Goal: Task Accomplishment & Management: Manage account settings

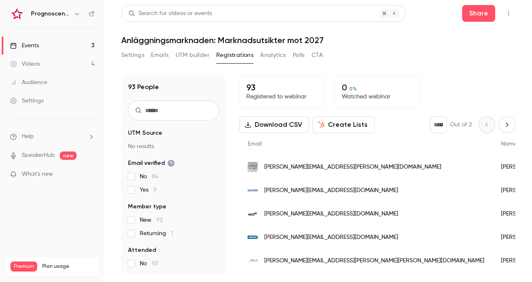
click at [49, 46] on link "Events 3" at bounding box center [52, 45] width 104 height 18
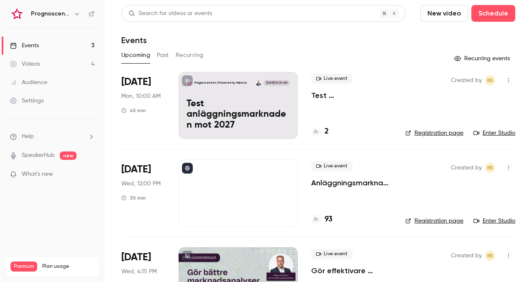
scroll to position [47, 0]
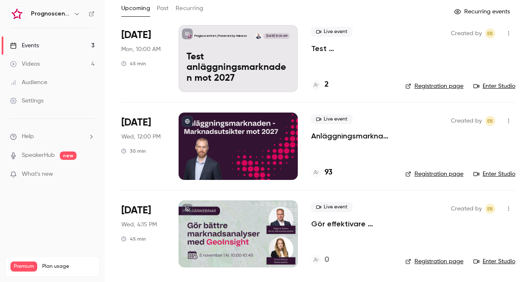
click at [318, 225] on p "Gör effektivare marknadsanalyser med GeoInsight" at bounding box center [351, 224] width 81 height 10
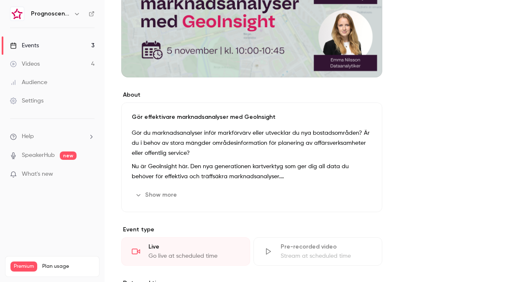
scroll to position [167, 0]
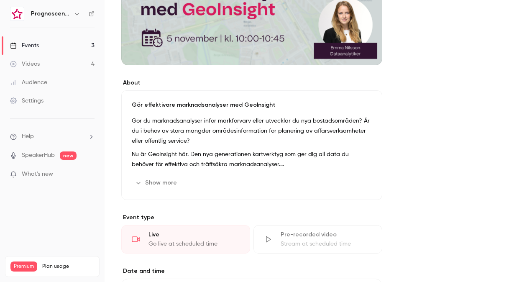
click at [150, 180] on button "Show more" at bounding box center [157, 182] width 50 height 13
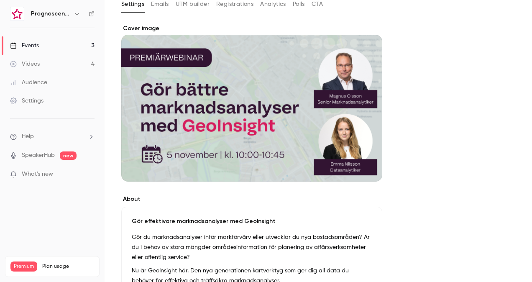
scroll to position [0, 0]
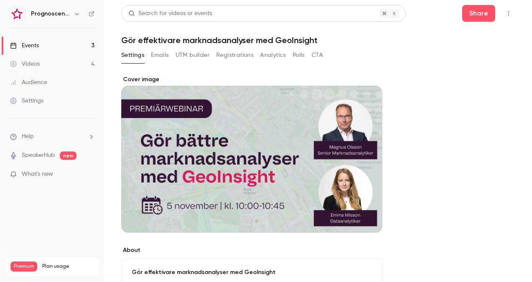
click at [242, 56] on button "Registrations" at bounding box center [234, 54] width 37 height 13
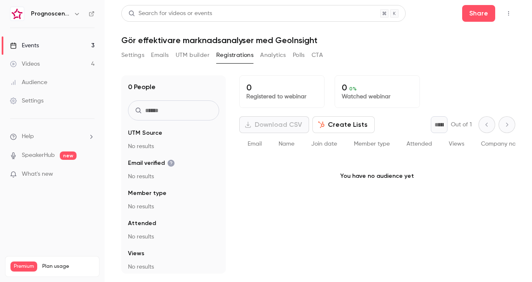
click at [53, 47] on link "Events 3" at bounding box center [52, 45] width 104 height 18
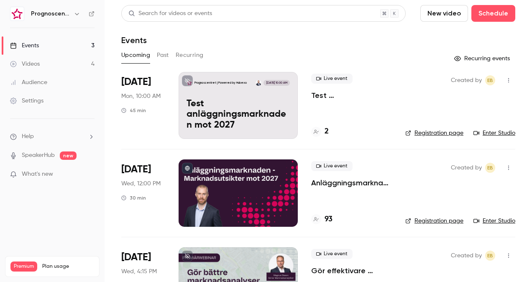
click at [338, 183] on p "Anläggningsmarknaden: Marknadsutsikter mot 2027" at bounding box center [351, 183] width 81 height 10
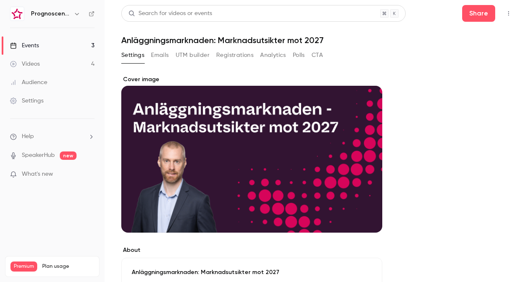
click at [242, 56] on button "Registrations" at bounding box center [234, 54] width 37 height 13
